Goal: Task Accomplishment & Management: Use online tool/utility

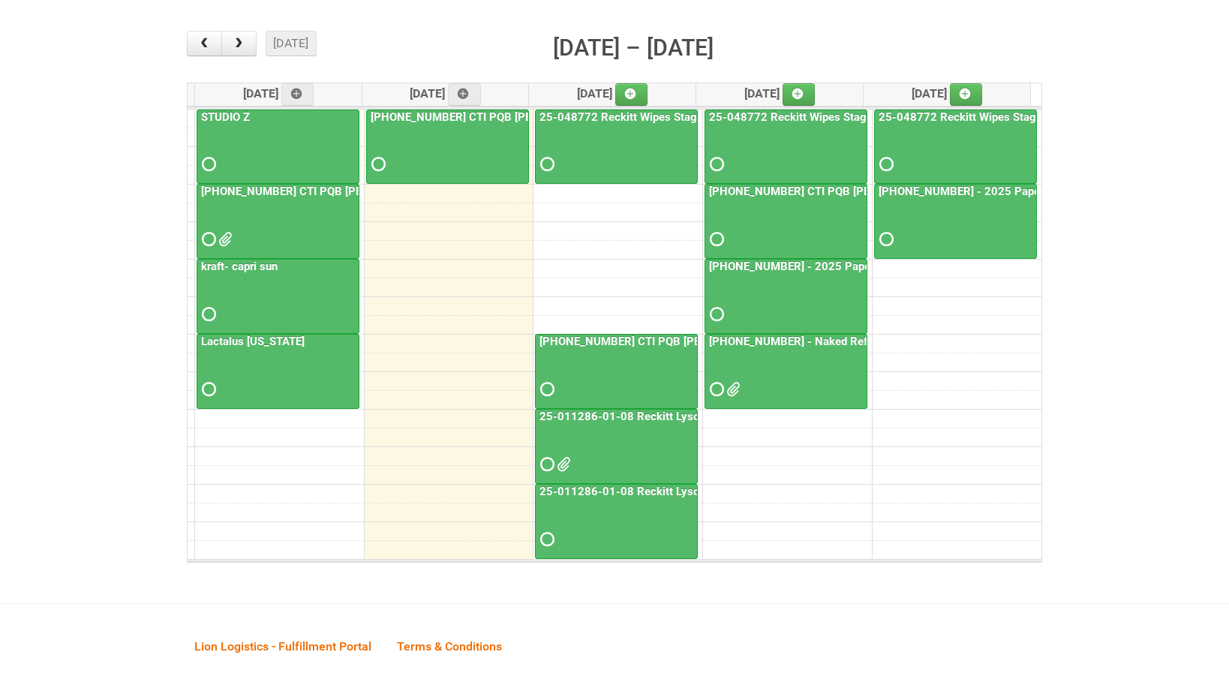
scroll to position [113, 0]
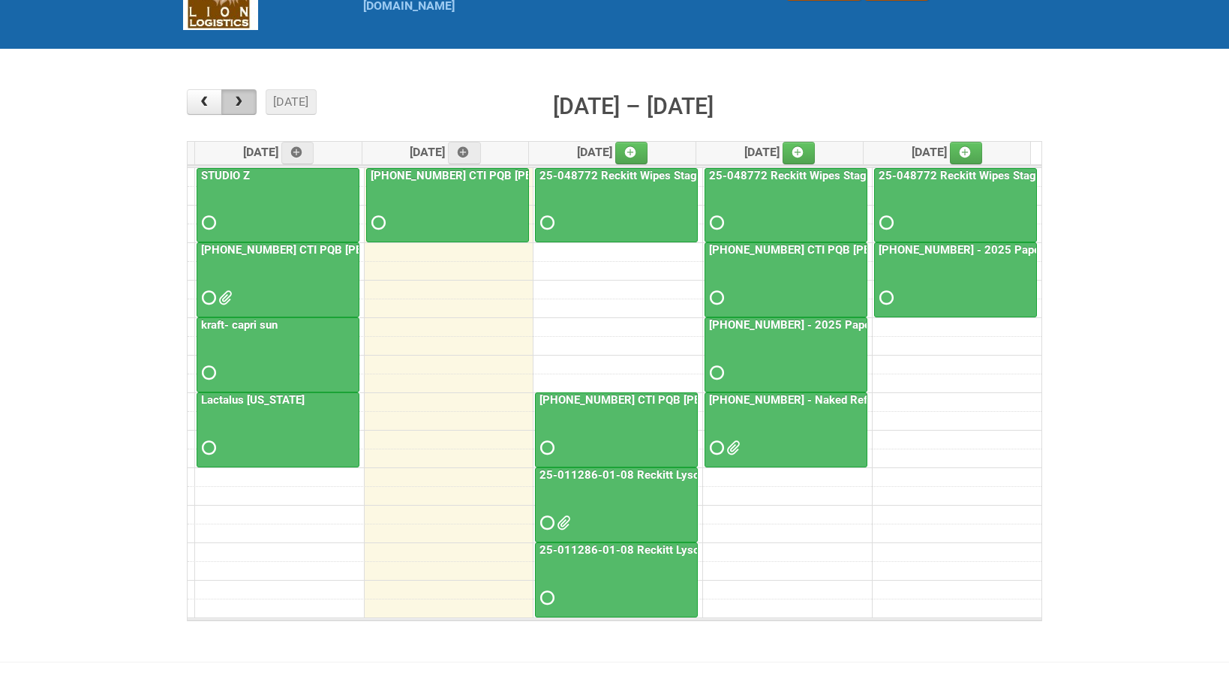
click at [232, 107] on span "button" at bounding box center [239, 102] width 14 height 12
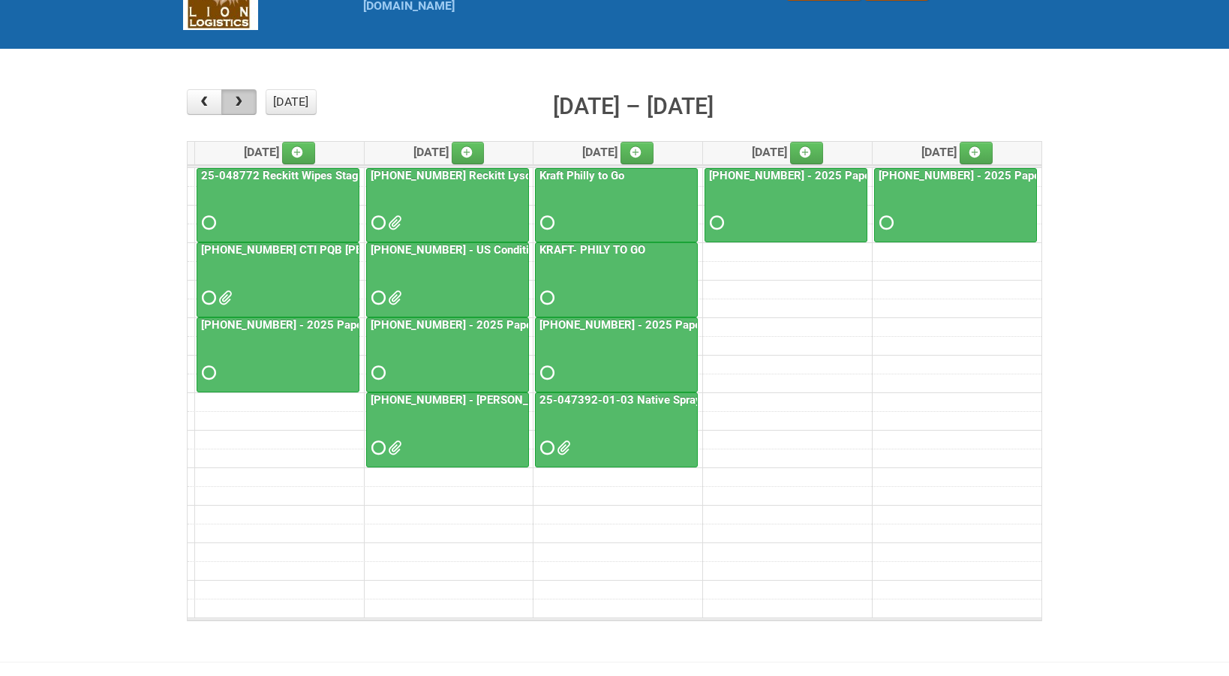
click at [240, 106] on span "button" at bounding box center [239, 102] width 14 height 12
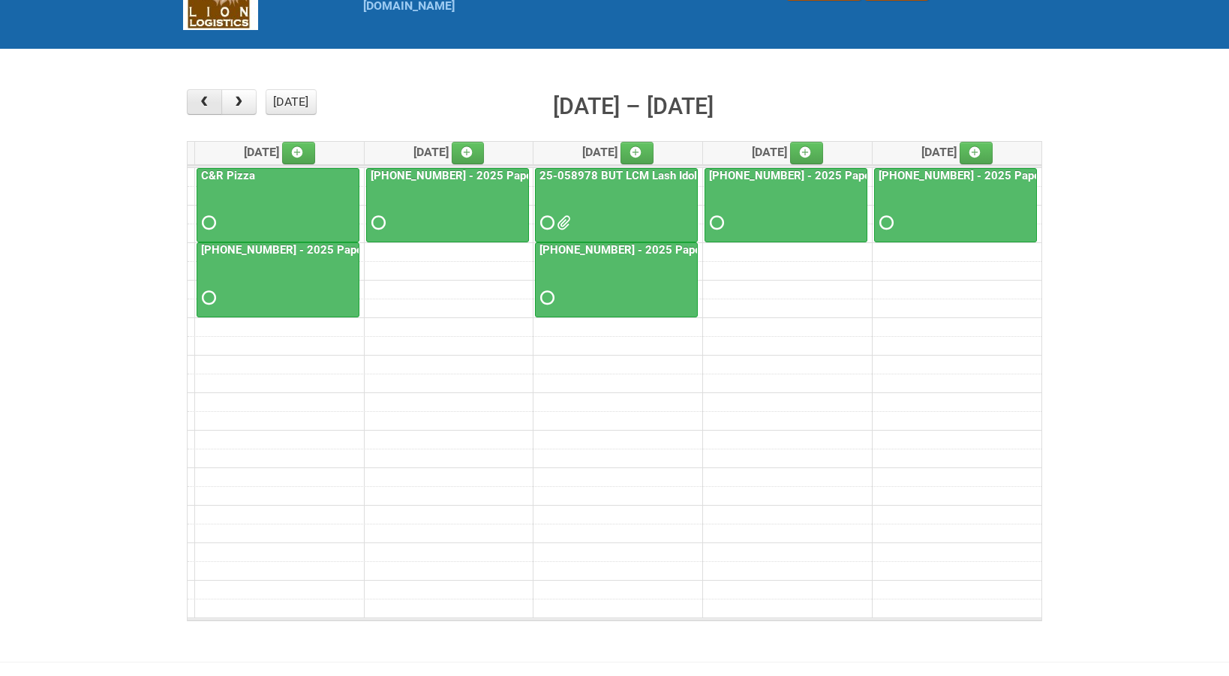
click at [203, 104] on span "button" at bounding box center [204, 102] width 14 height 12
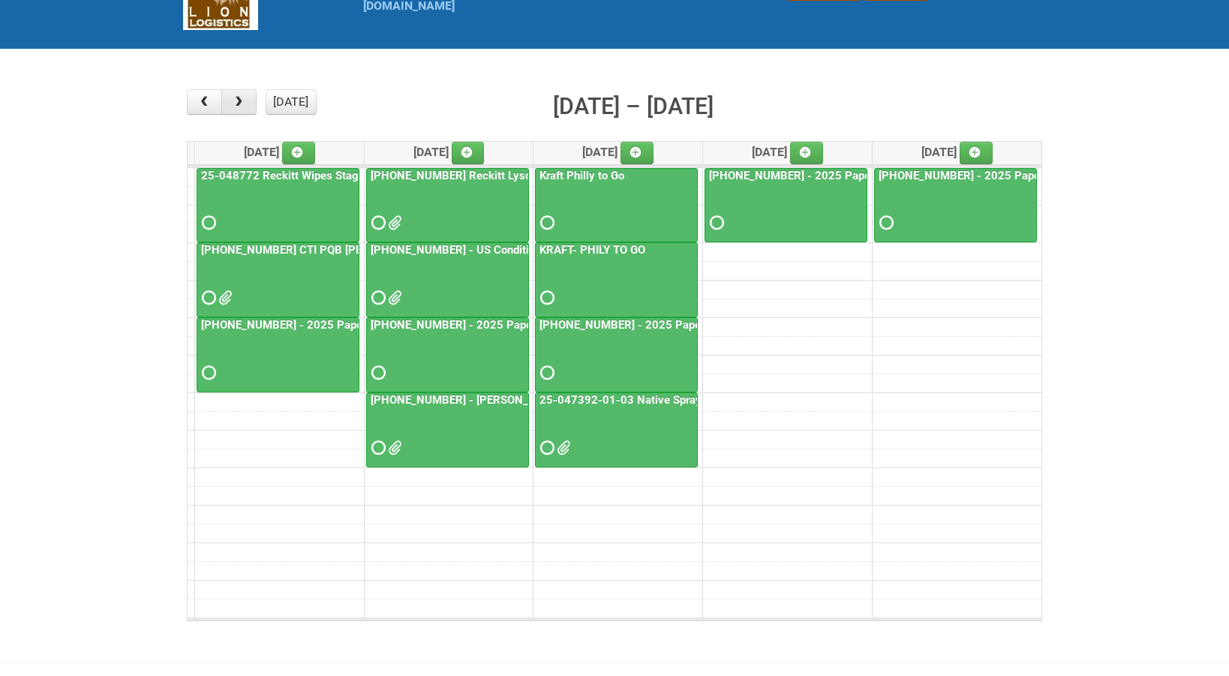
click at [248, 104] on button "button" at bounding box center [238, 102] width 35 height 26
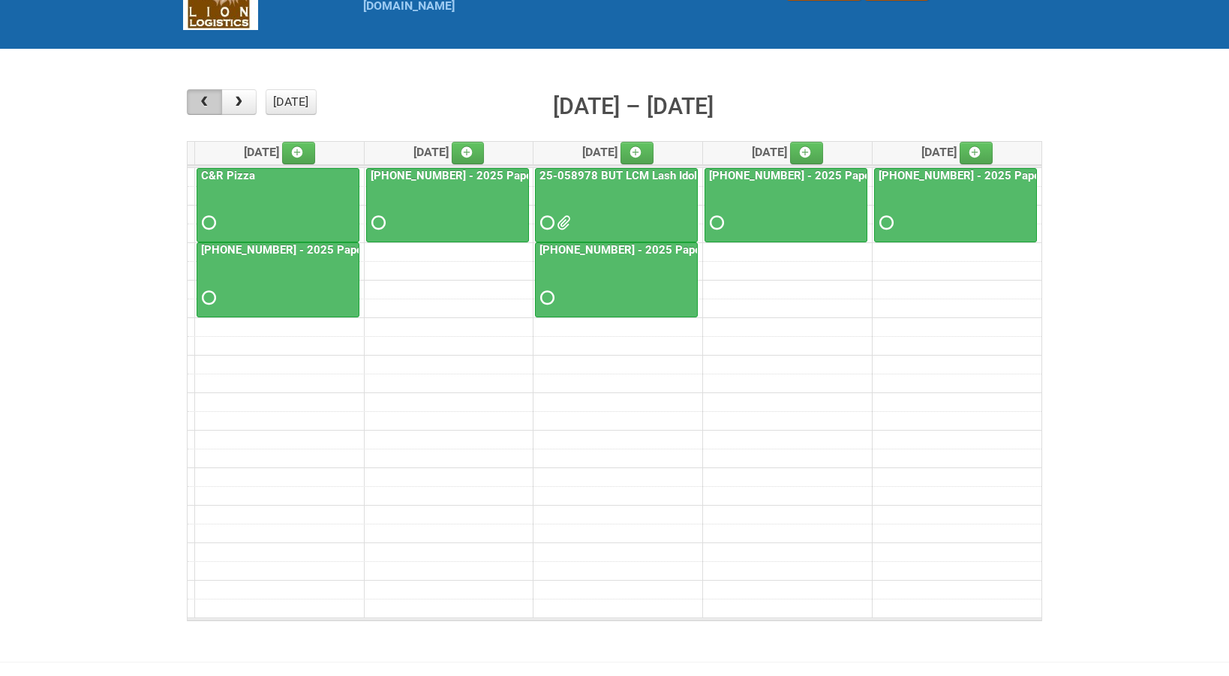
click at [197, 95] on button "button" at bounding box center [204, 102] width 35 height 26
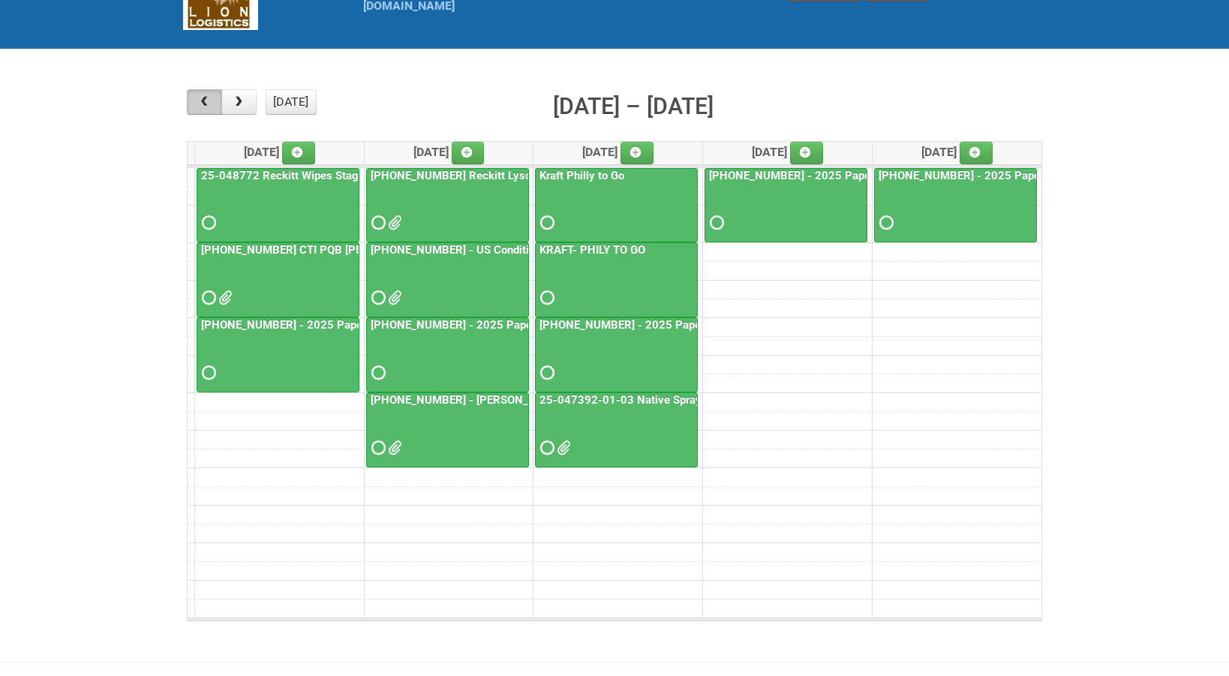
click at [204, 104] on span "button" at bounding box center [204, 102] width 14 height 12
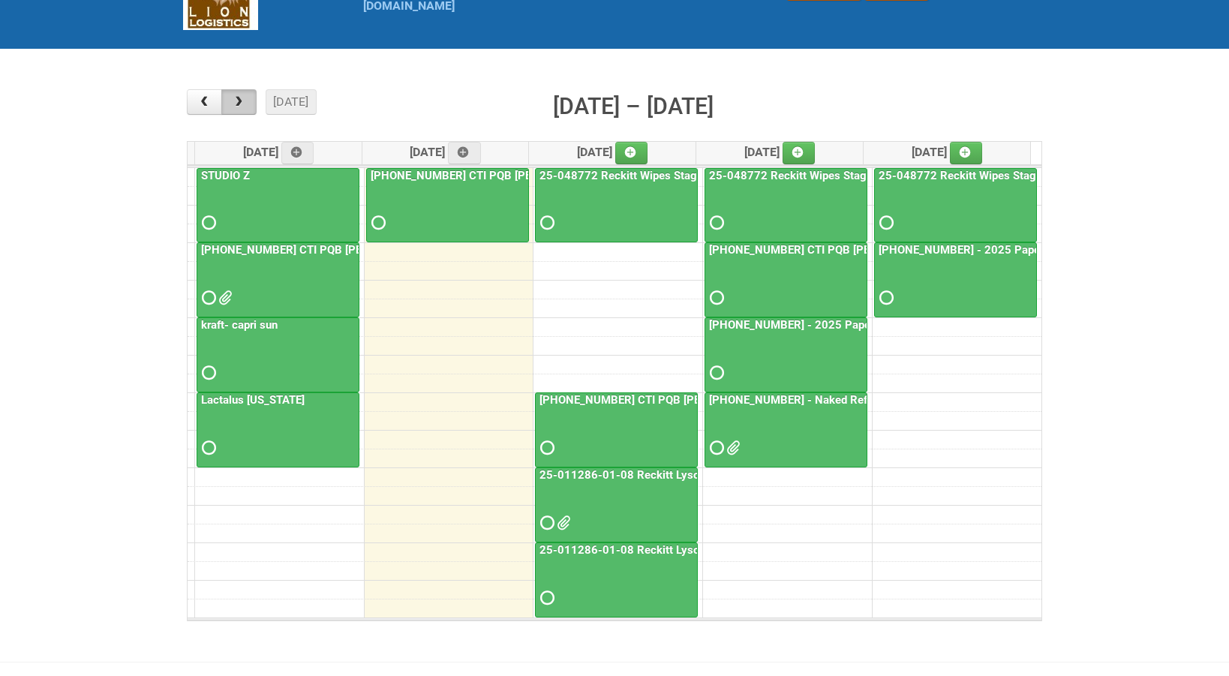
click at [244, 108] on span "button" at bounding box center [239, 102] width 14 height 12
